Goal: Use online tool/utility: Utilize a website feature to perform a specific function

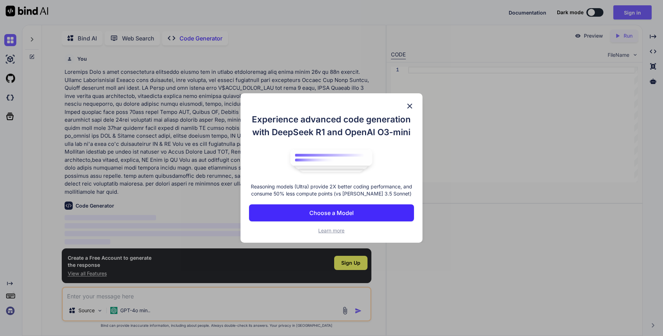
scroll to position [1, 0]
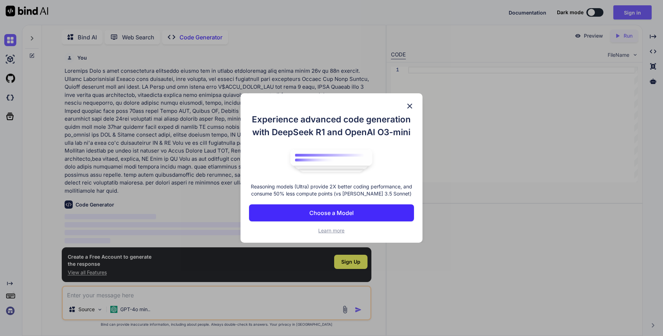
type textarea "x"
click at [340, 211] on p "Choose a Model" at bounding box center [331, 213] width 44 height 9
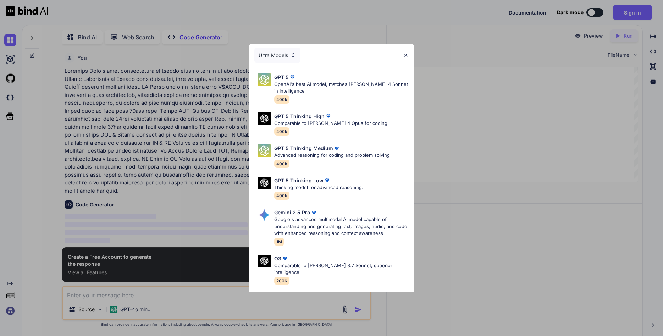
click at [405, 55] on img at bounding box center [405, 55] width 6 height 6
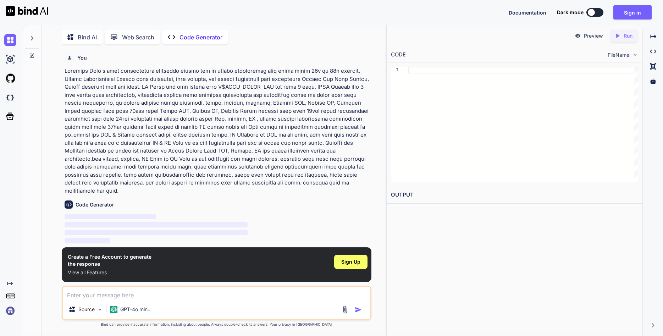
click at [129, 297] on textarea at bounding box center [216, 293] width 307 height 13
paste textarea "i need centeralized dashboard server and db server communicate with agent based…"
type textarea "i need centeralized dashboard server and db server communicate with agent based…"
type textarea "x"
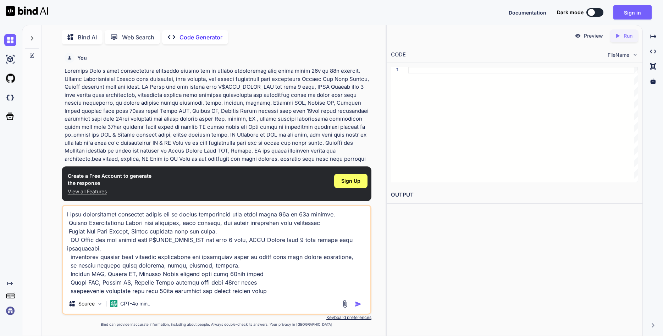
scroll to position [128, 0]
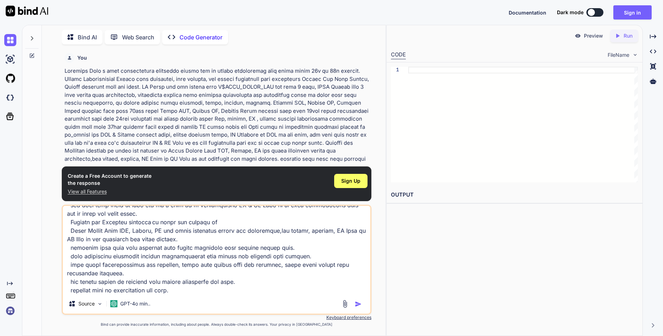
type textarea "i need centeralized dashboard server and db server communicate with agent based…"
click at [361, 307] on img "button" at bounding box center [358, 303] width 7 height 7
click at [355, 304] on img "button" at bounding box center [358, 303] width 7 height 7
click at [357, 305] on img "button" at bounding box center [358, 303] width 7 height 7
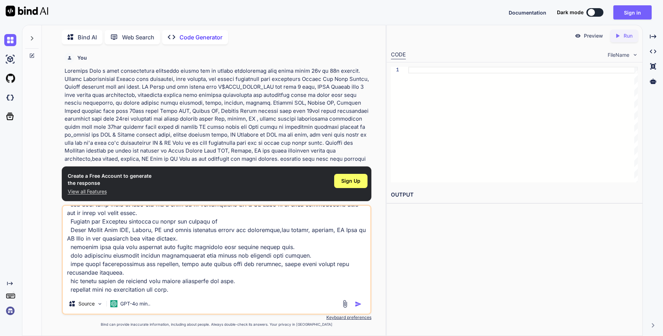
click at [284, 278] on textarea at bounding box center [216, 250] width 307 height 88
click at [359, 305] on img "button" at bounding box center [358, 303] width 7 height 7
click at [355, 303] on img "button" at bounding box center [358, 303] width 7 height 7
click at [356, 303] on img "button" at bounding box center [358, 303] width 7 height 7
type textarea "x"
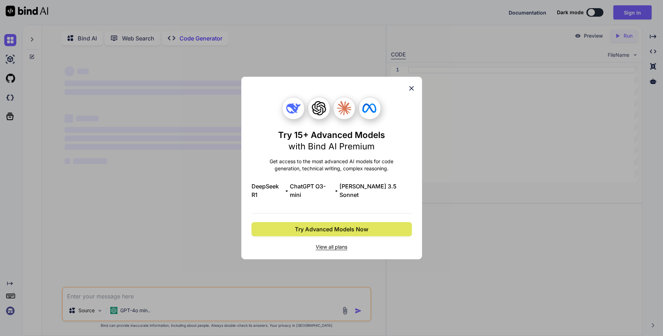
scroll to position [1, 0]
click at [325, 230] on button "Try Advanced Models Now" at bounding box center [331, 229] width 160 height 14
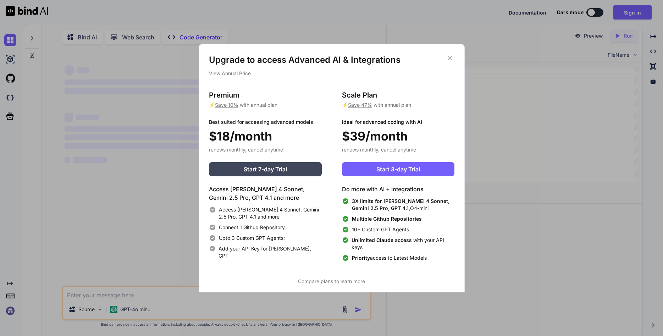
scroll to position [3, 0]
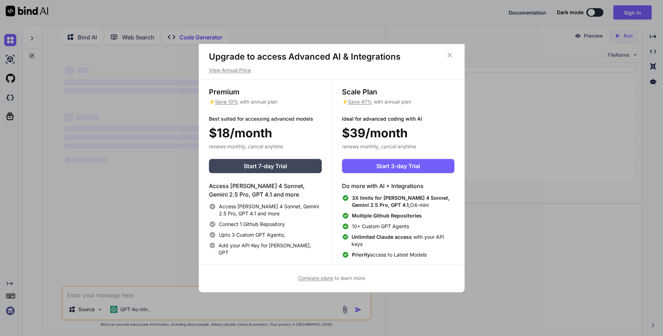
click at [450, 56] on icon at bounding box center [450, 55] width 8 height 8
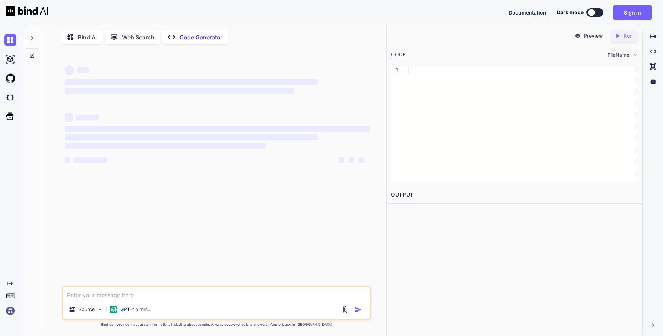
click at [150, 296] on textarea at bounding box center [216, 293] width 307 height 13
paste textarea "i need centeralized dashboard server and db server communicate with agent based…"
type textarea "i need centeralized dashboard server and db server communicate with agent based…"
type textarea "x"
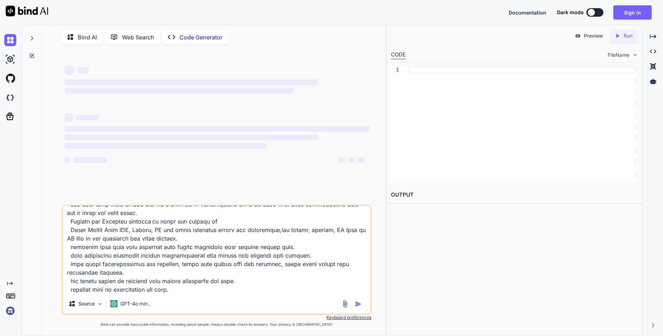
type textarea "i need centeralized dashboard server and db server communicate with agent based…"
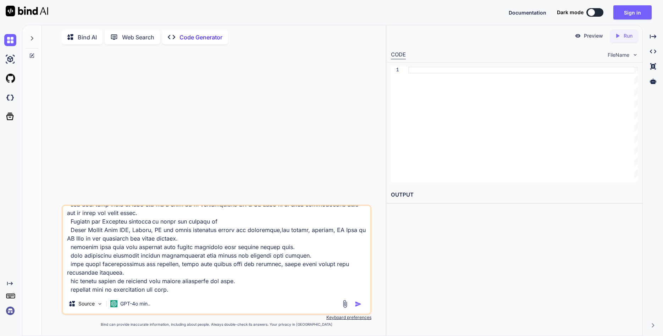
click at [252, 293] on textarea at bounding box center [216, 250] width 307 height 88
click at [358, 307] on img "button" at bounding box center [358, 303] width 7 height 7
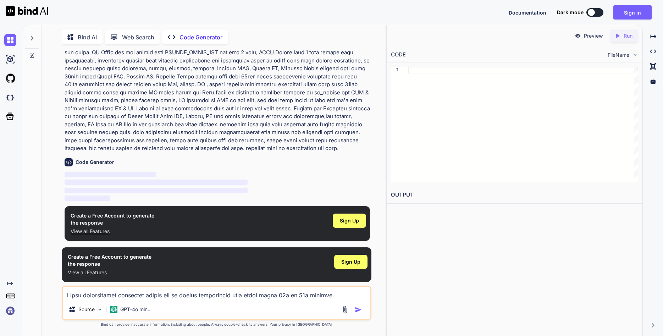
scroll to position [35, 0]
